Goal: Information Seeking & Learning: Learn about a topic

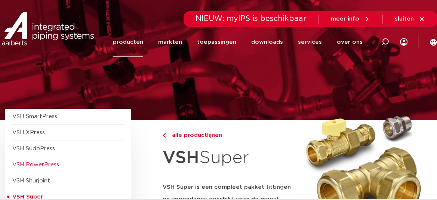
click at [34, 163] on span "VSH PowerPress" at bounding box center [35, 165] width 47 height 6
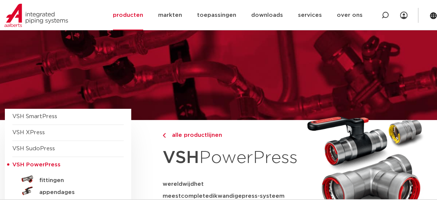
scroll to position [162, 0]
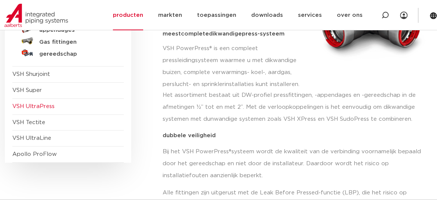
click at [31, 105] on span "VSH UltraPress" at bounding box center [33, 107] width 42 height 6
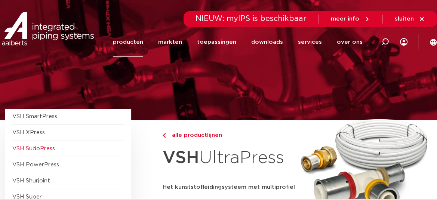
click at [36, 149] on span "VSH SudoPress" at bounding box center [33, 149] width 43 height 6
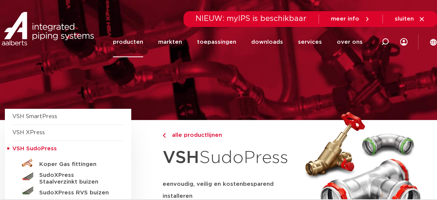
click at [132, 40] on link "producten" at bounding box center [128, 42] width 30 height 30
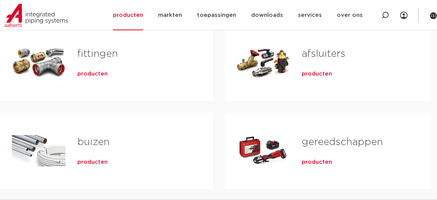
click at [85, 72] on span "producten" at bounding box center [92, 73] width 30 height 7
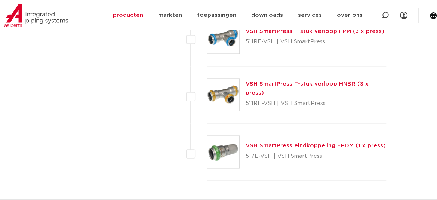
scroll to position [3579, 0]
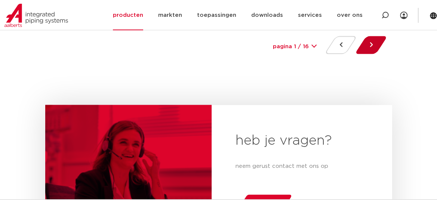
click at [370, 41] on button at bounding box center [371, 45] width 21 height 18
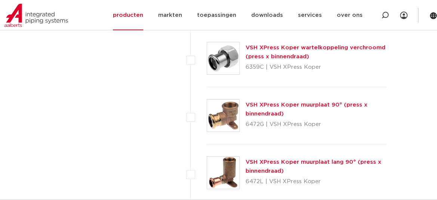
scroll to position [2928, 0]
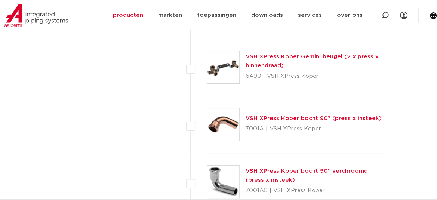
click at [266, 116] on link "VSH XPress Koper bocht 90° (press x insteek)" at bounding box center [314, 119] width 136 height 6
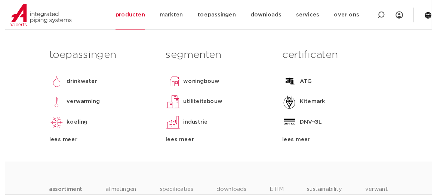
scroll to position [162, 0]
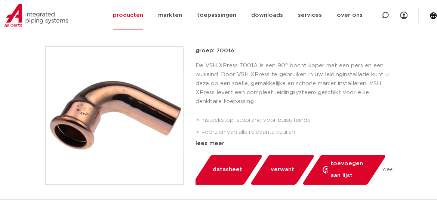
click at [224, 167] on span "datasheet" at bounding box center [228, 170] width 30 height 12
